Goal: Answer question/provide support: Share knowledge or assist other users

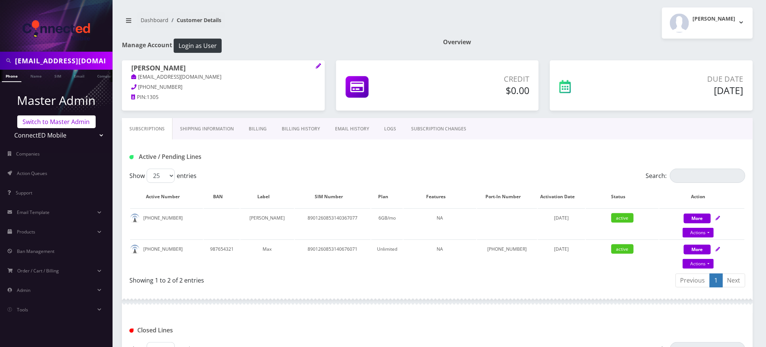
scroll to position [0, 3]
click at [66, 122] on link "Switch to Master Admin" at bounding box center [56, 122] width 78 height 13
click at [67, 122] on link "Switch to Master Admin" at bounding box center [56, 122] width 78 height 13
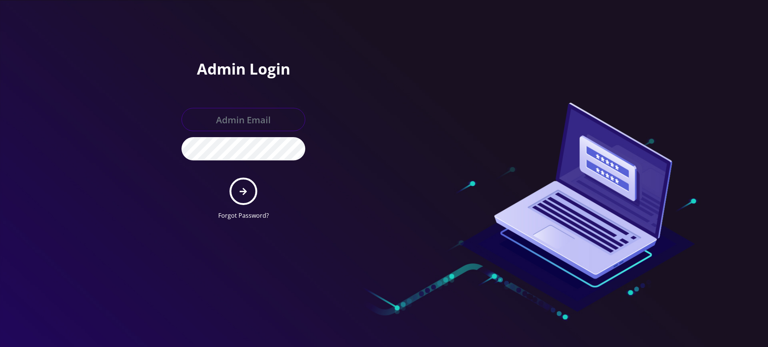
type input "[PERSON_NAME][EMAIL_ADDRESS][DOMAIN_NAME]"
click at [241, 192] on icon "submit" at bounding box center [243, 192] width 7 height 8
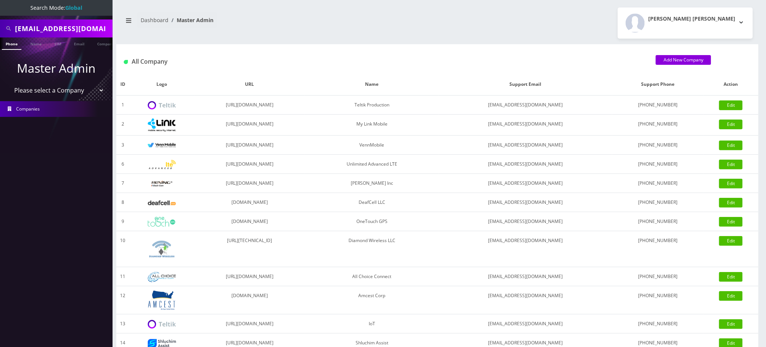
click at [70, 23] on input "maxwellryder@gmail.com" at bounding box center [63, 28] width 96 height 14
paste input "rcshvartzbord"
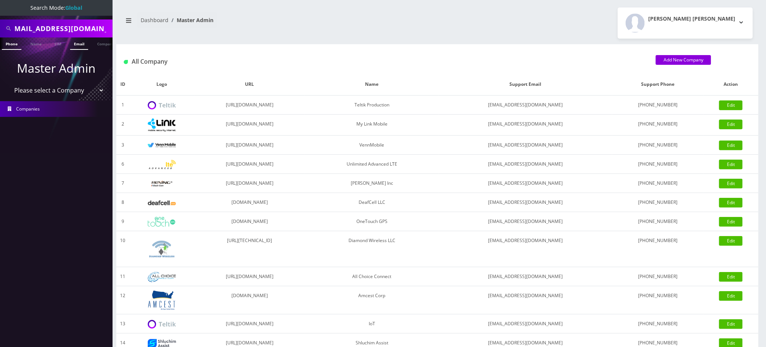
type input "[EMAIL_ADDRESS][DOMAIN_NAME]"
click at [76, 44] on link "Email" at bounding box center [79, 44] width 18 height 12
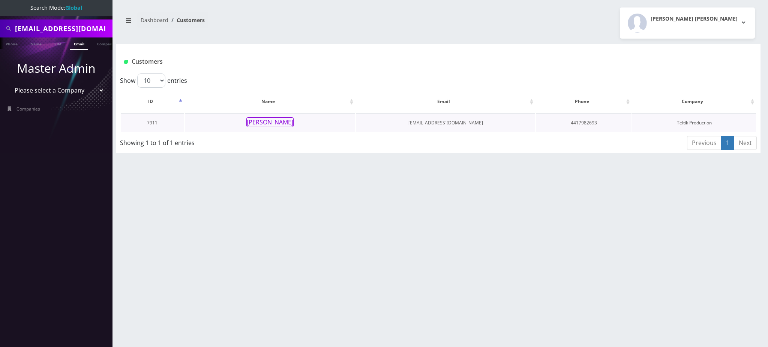
click at [287, 120] on button "rochel Shvarzbord" at bounding box center [269, 122] width 47 height 10
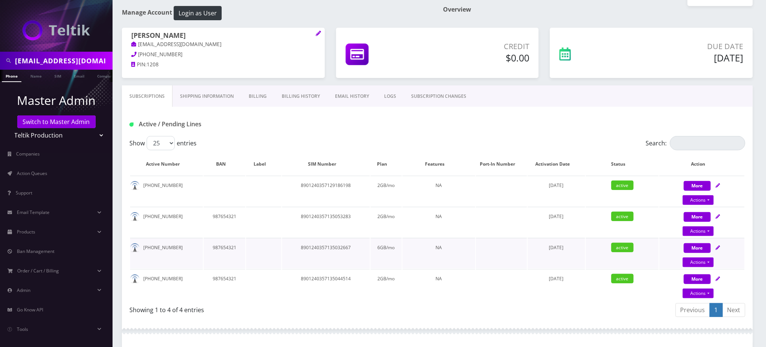
scroll to position [50, 0]
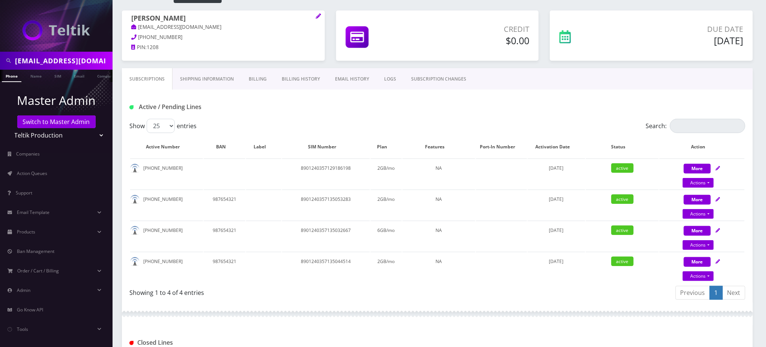
click at [360, 307] on div at bounding box center [437, 314] width 631 height 23
